Goal: Navigation & Orientation: Find specific page/section

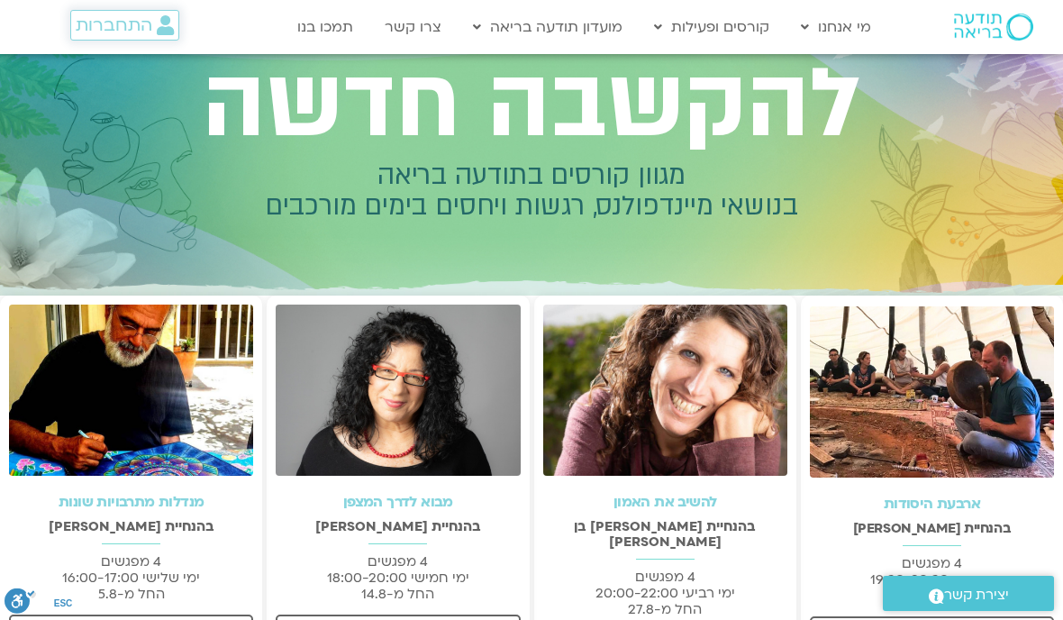
click at [123, 29] on span "התחברות" at bounding box center [114, 25] width 77 height 20
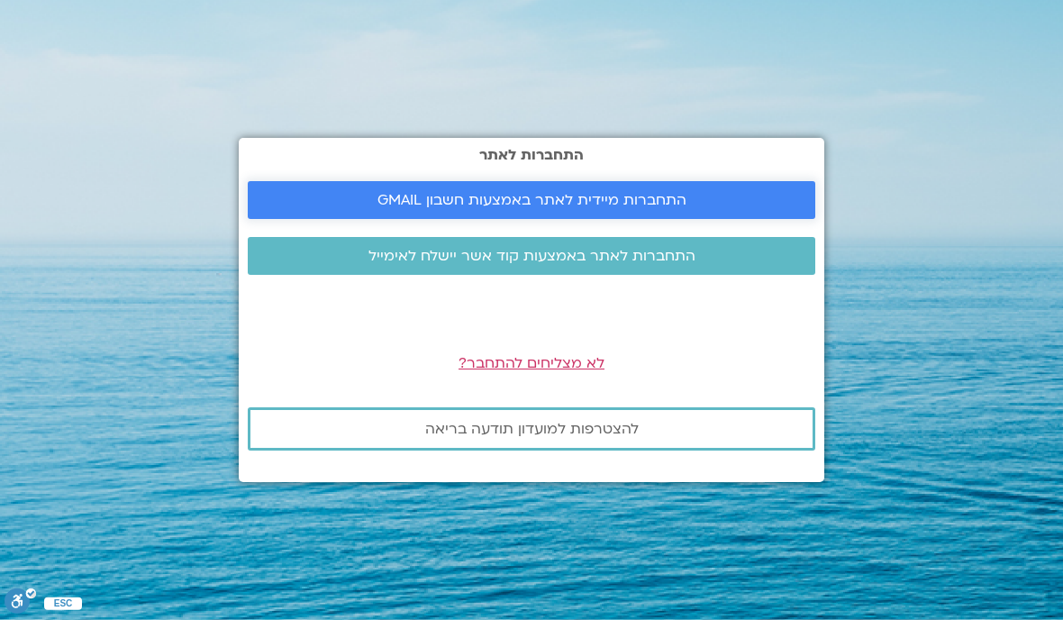
click at [580, 219] on link "התחברות מיידית לאתר באמצעות חשבון GMAIL" at bounding box center [531, 200] width 567 height 38
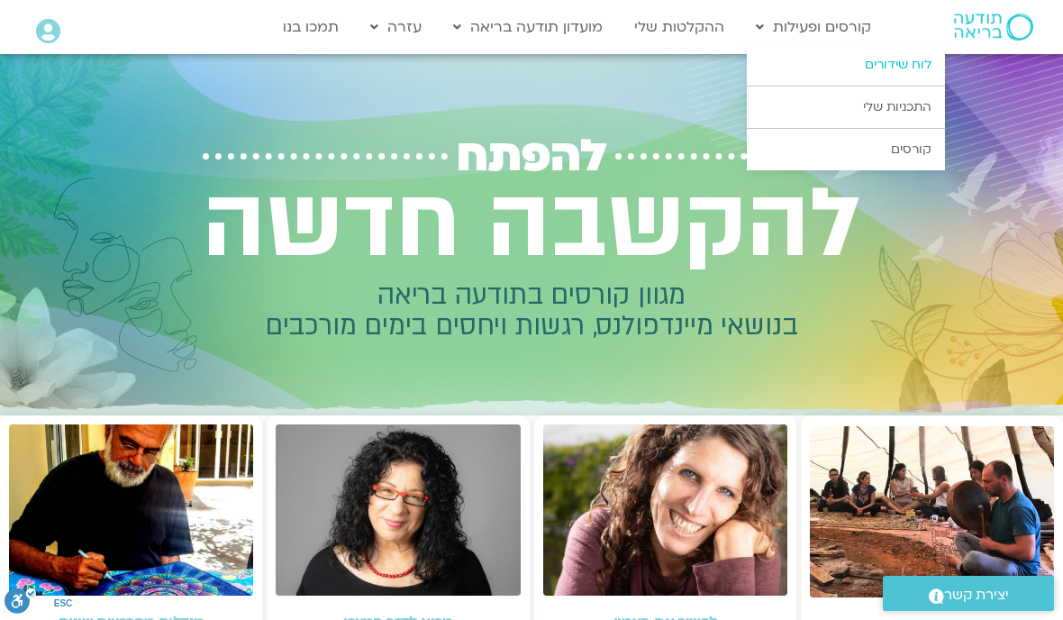
click at [906, 59] on link "לוח שידורים" at bounding box center [846, 64] width 198 height 41
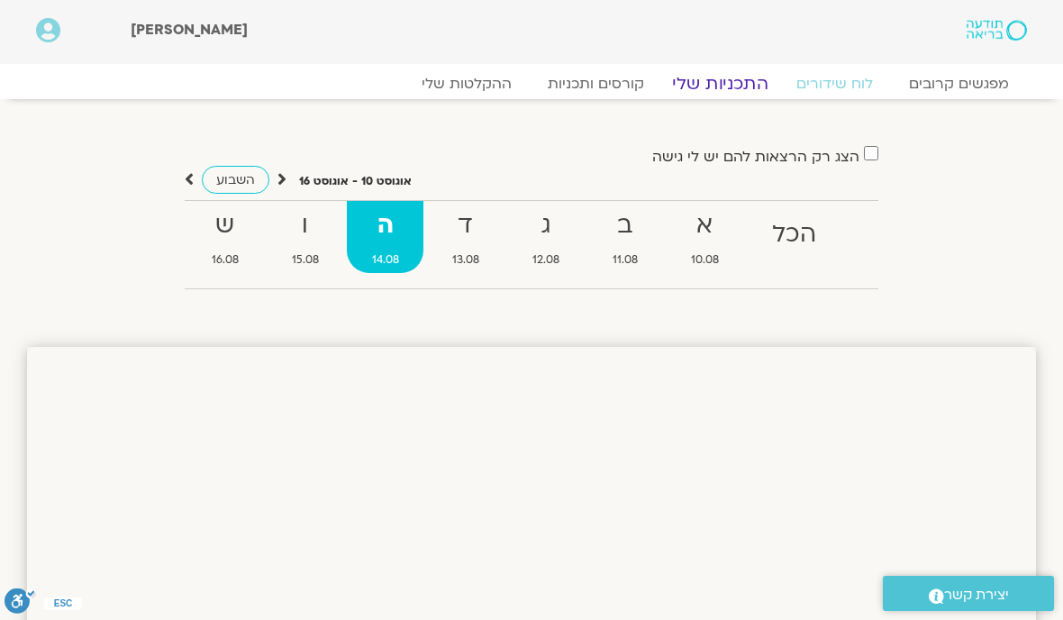
click at [718, 88] on link "התכניות שלי" at bounding box center [720, 84] width 140 height 22
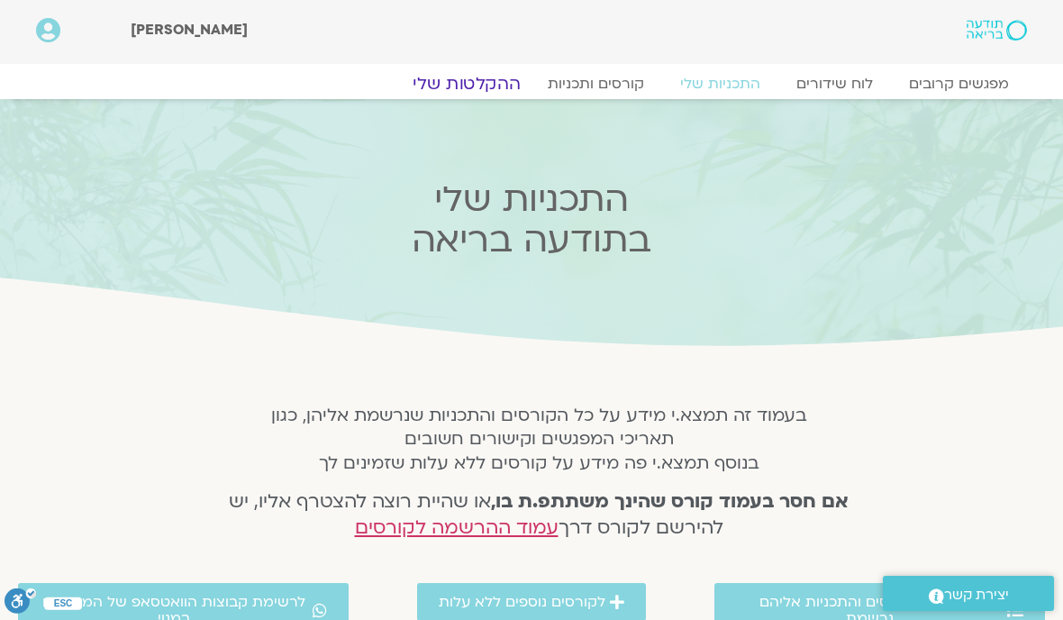
click at [470, 81] on link "ההקלטות שלי" at bounding box center [466, 84] width 151 height 22
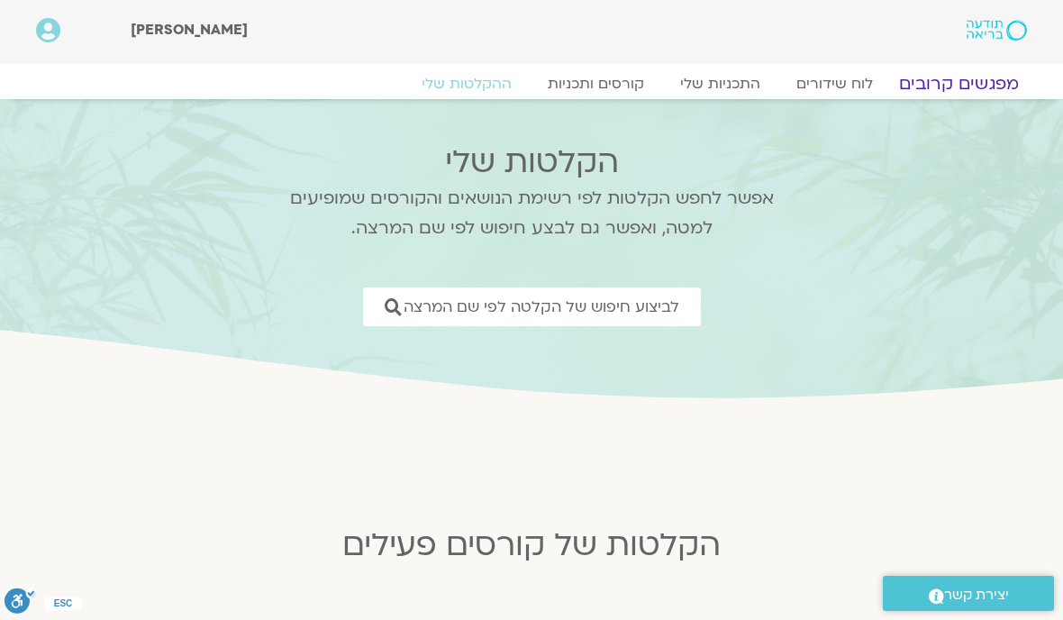
click at [979, 79] on link "מפגשים קרובים" at bounding box center [958, 84] width 163 height 22
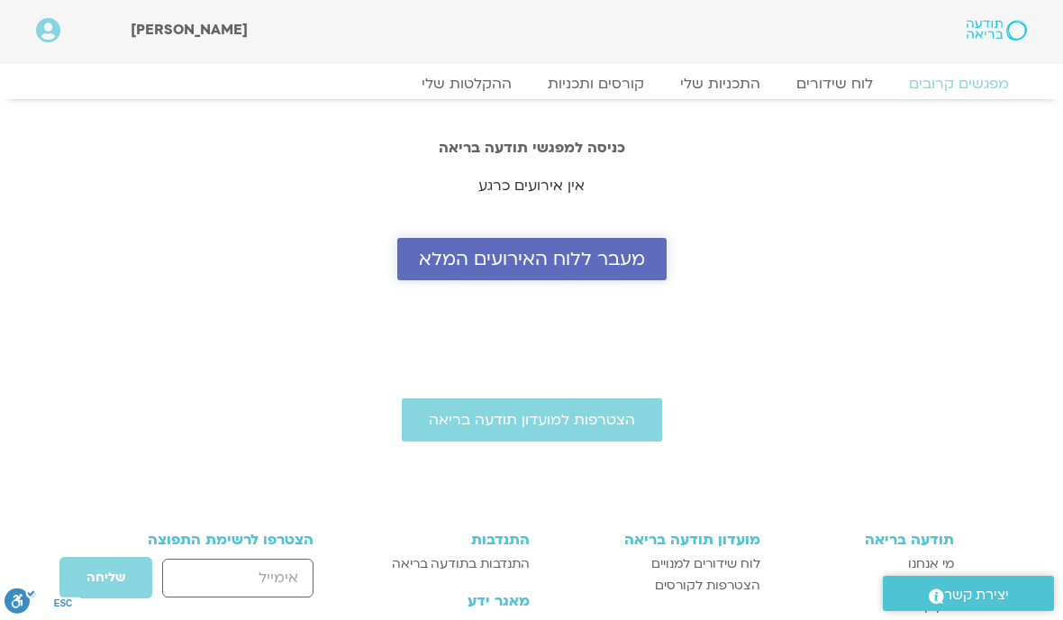
click at [530, 269] on span "מעבר ללוח האירועים המלא" at bounding box center [532, 259] width 226 height 21
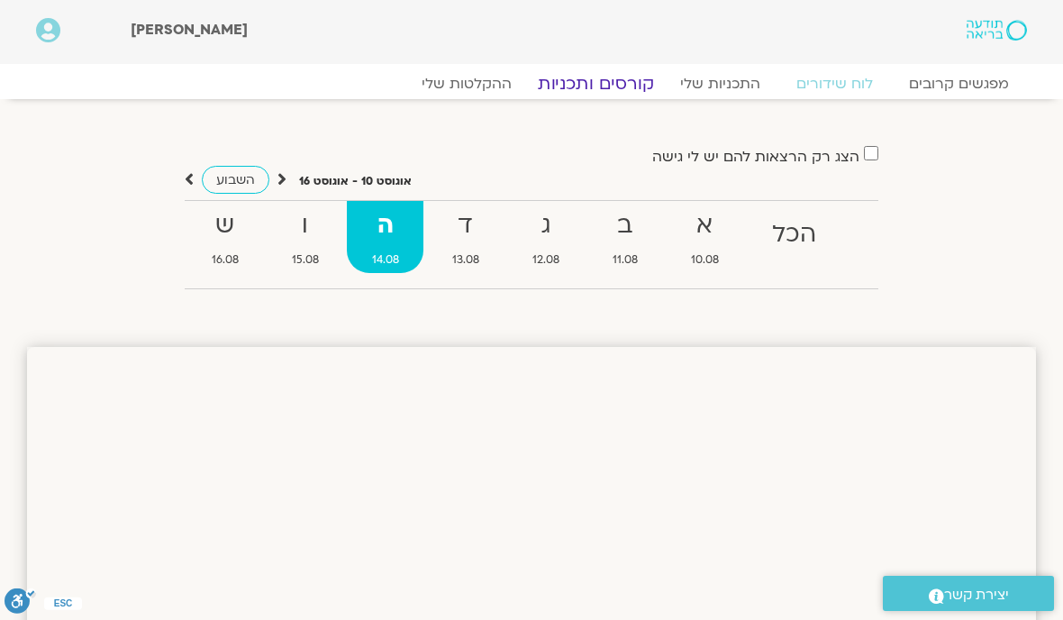
click at [607, 86] on link "קורסים ותכניות" at bounding box center [595, 84] width 159 height 22
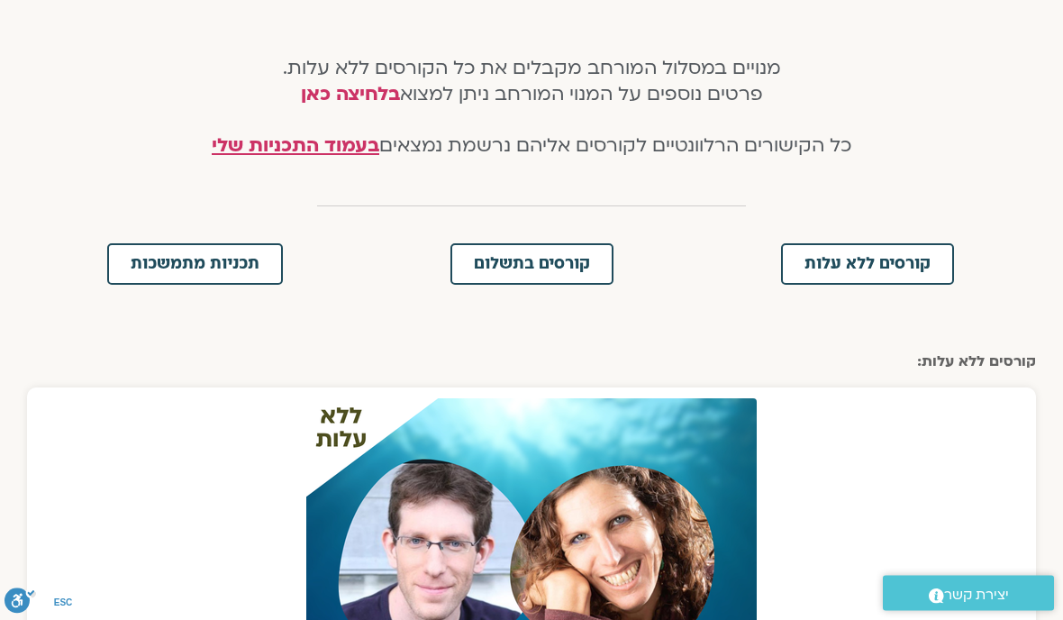
scroll to position [369, 0]
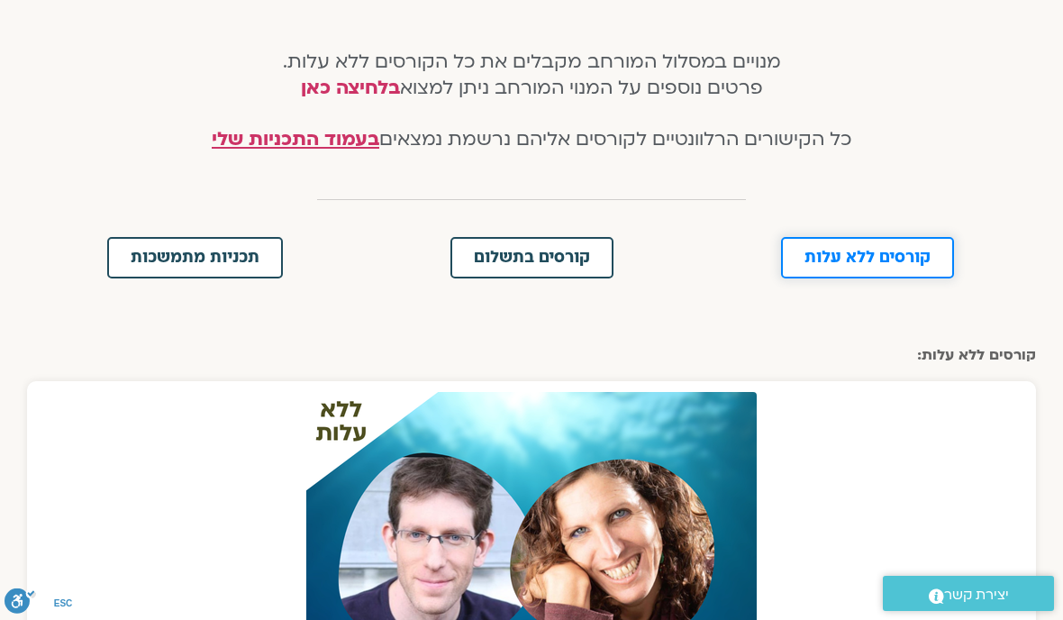
click at [873, 243] on link "קורסים ללא עלות" at bounding box center [867, 257] width 173 height 41
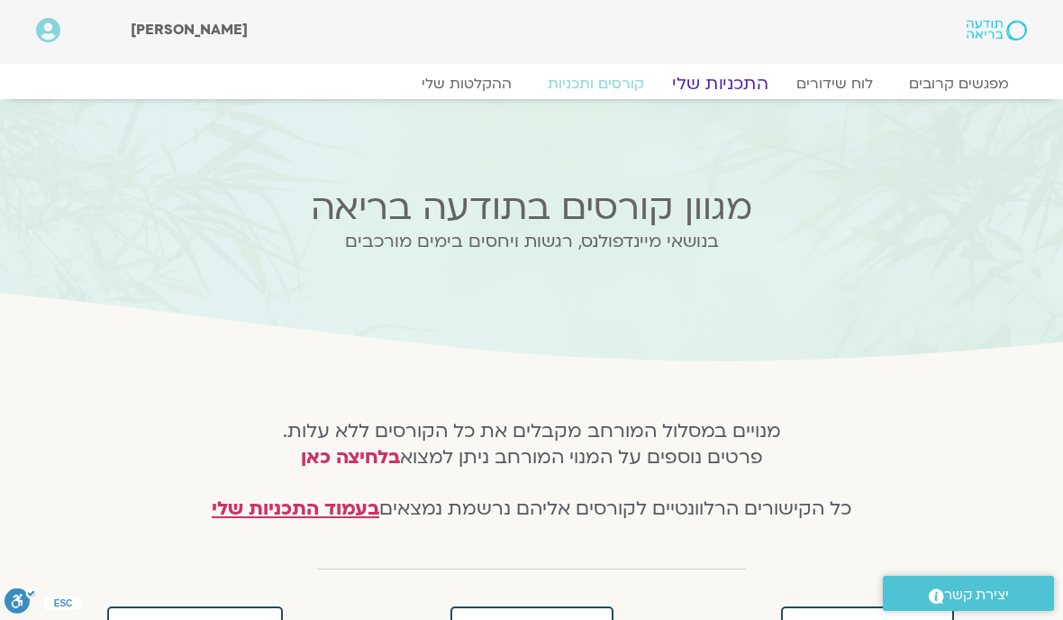
click at [723, 92] on link "התכניות שלי" at bounding box center [720, 84] width 140 height 22
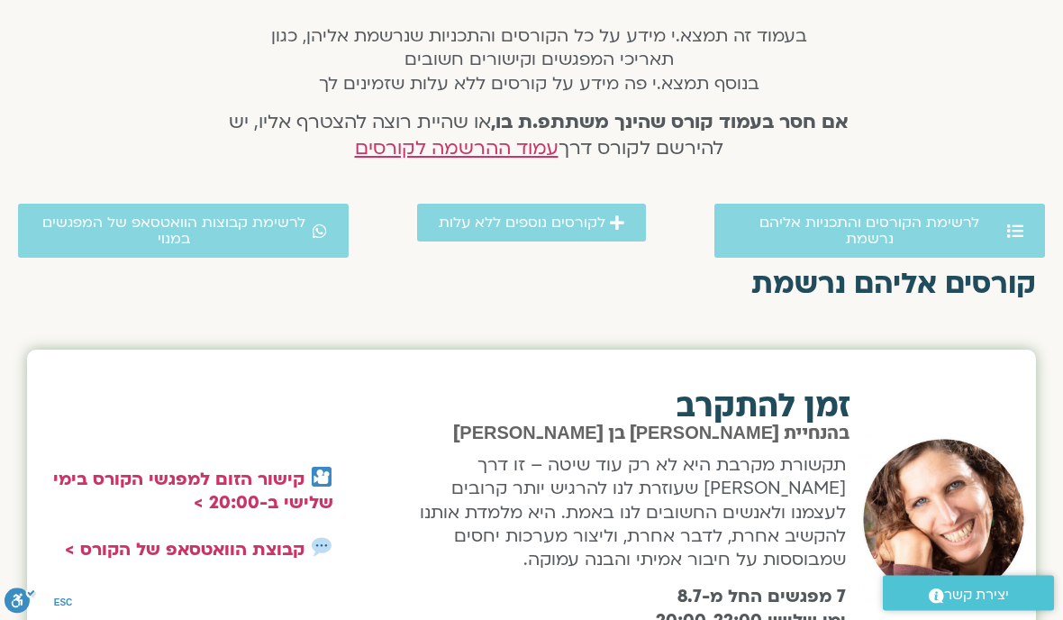
scroll to position [379, 0]
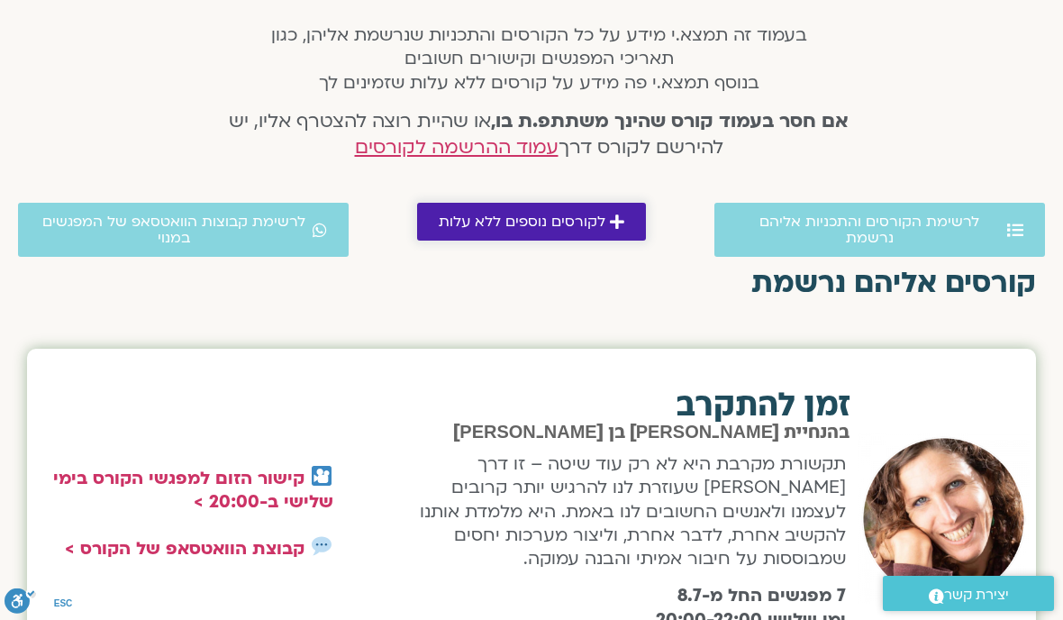
click at [508, 222] on span "לקורסים נוספים ללא עלות" at bounding box center [522, 221] width 167 height 16
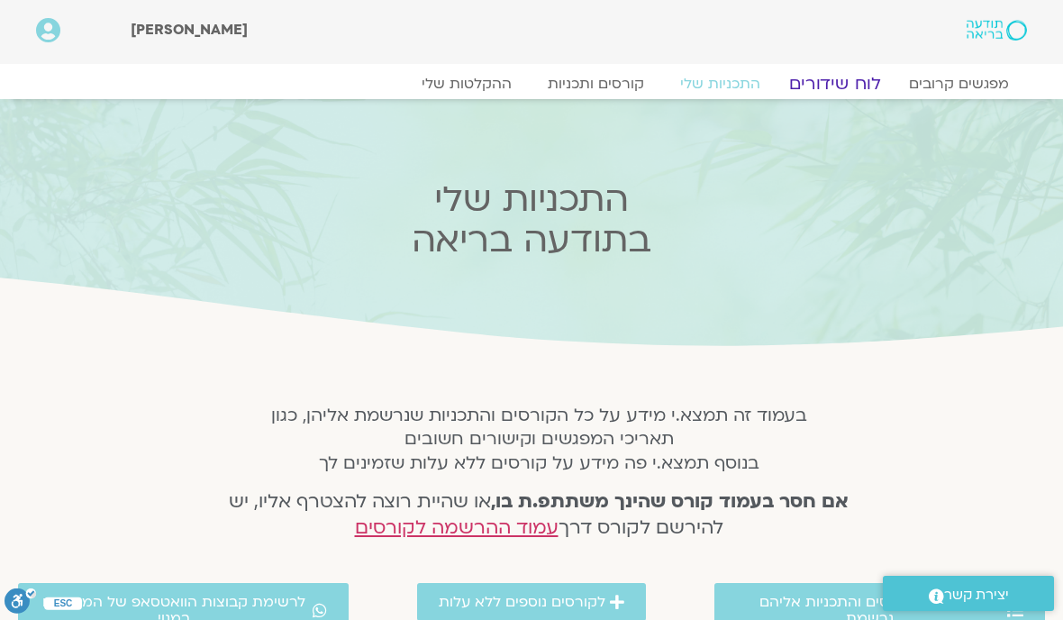
click at [832, 73] on link "לוח שידורים" at bounding box center [834, 84] width 135 height 22
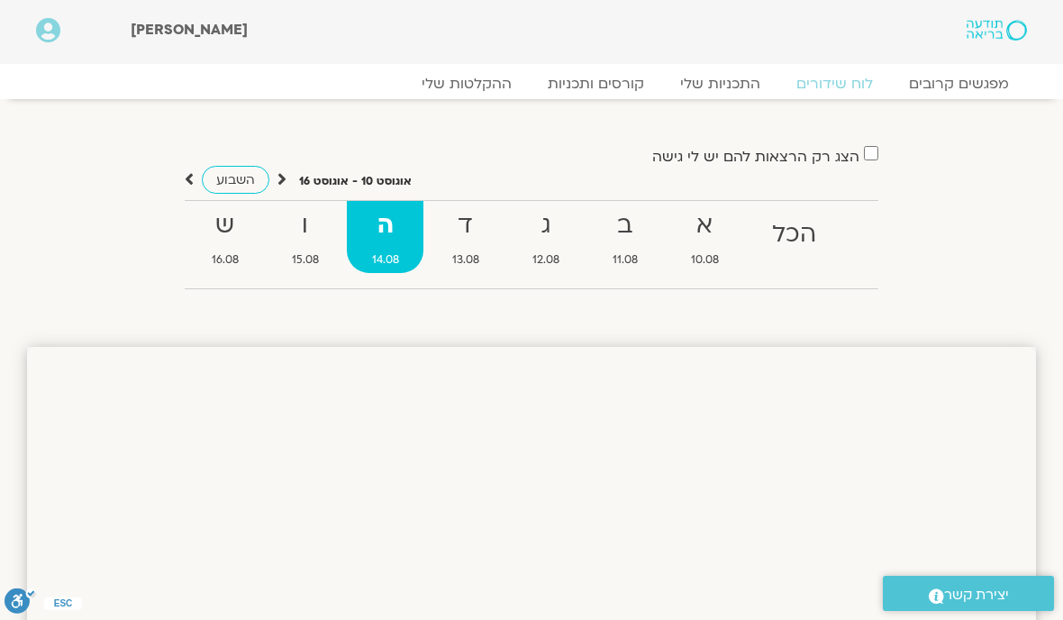
click at [240, 182] on span "השבוע" at bounding box center [235, 179] width 39 height 17
click at [461, 86] on link "ההקלטות שלי" at bounding box center [466, 84] width 151 height 22
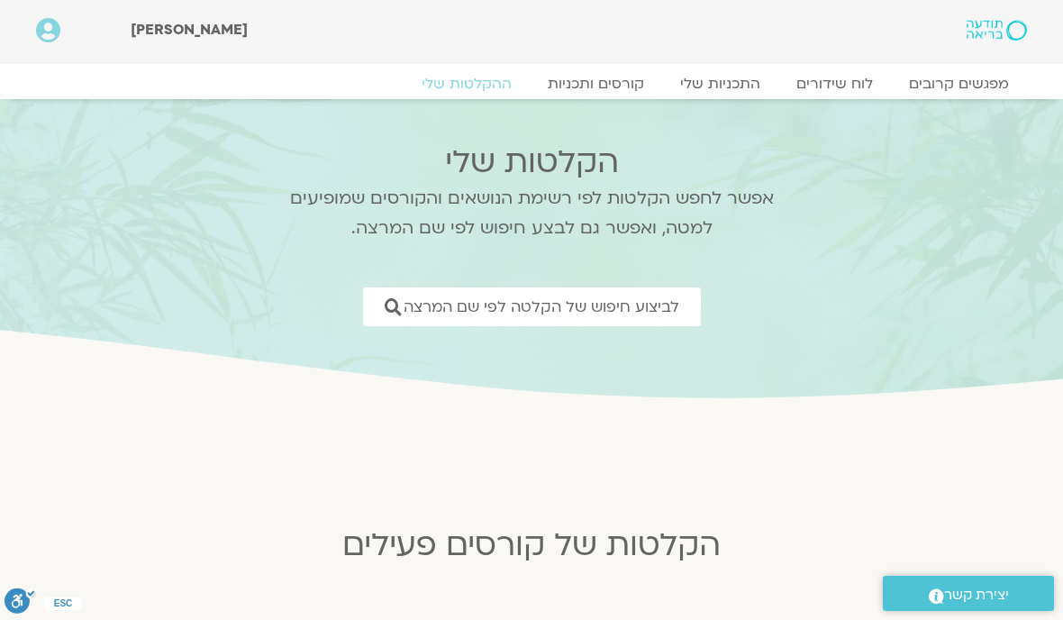
click at [37, 28] on icon at bounding box center [48, 30] width 24 height 25
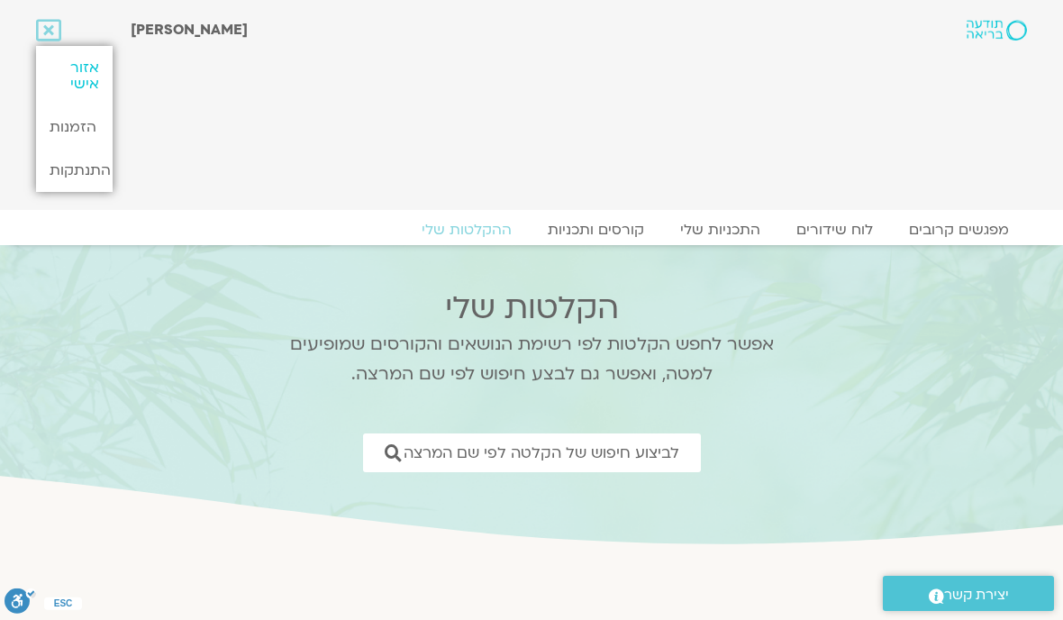
click at [100, 68] on link "אזור אישי" at bounding box center [74, 75] width 76 height 59
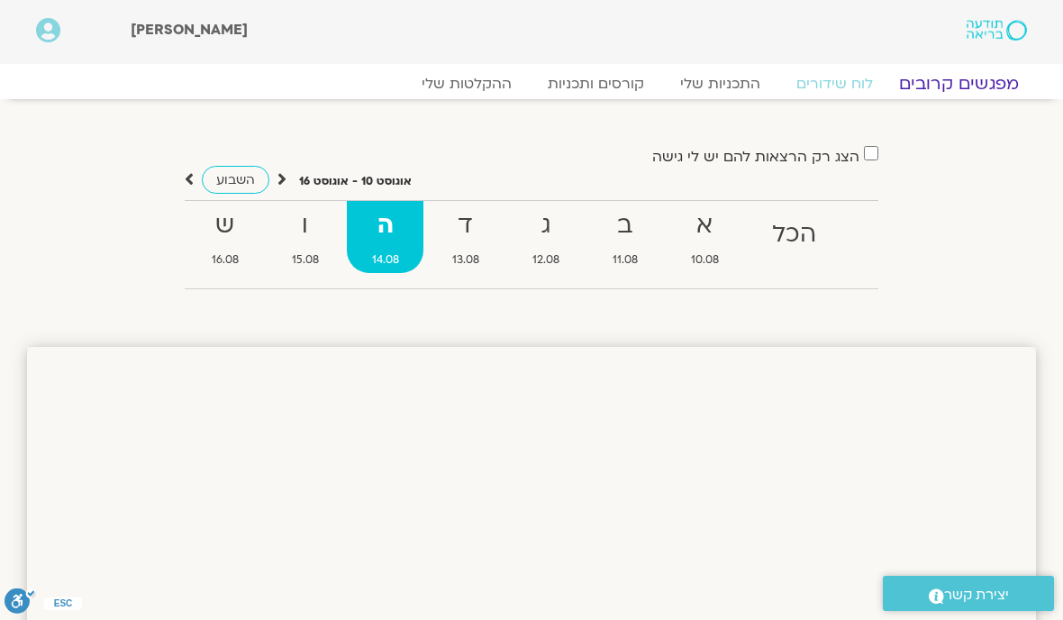
click at [970, 82] on link "מפגשים קרובים" at bounding box center [958, 84] width 163 height 22
